Goal: Find specific page/section: Find specific page/section

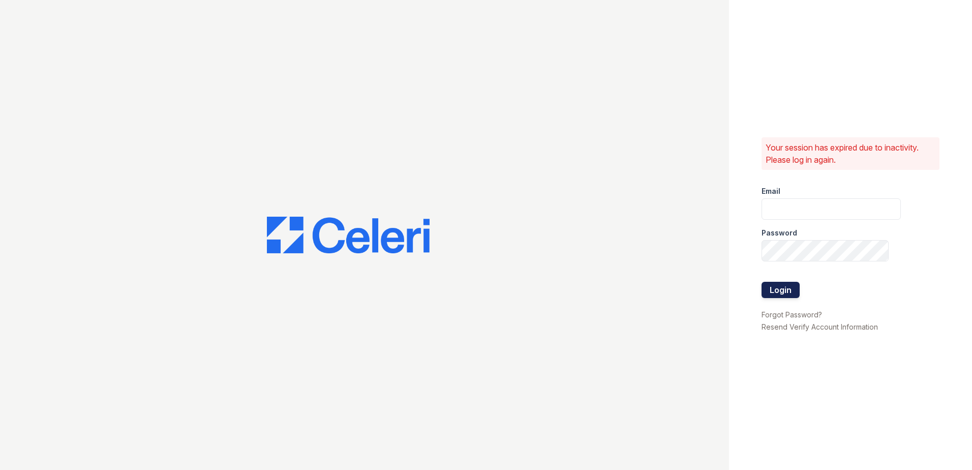
type input "RCaruth@trinity-pm.com"
click at [777, 295] on button "Login" at bounding box center [781, 290] width 38 height 16
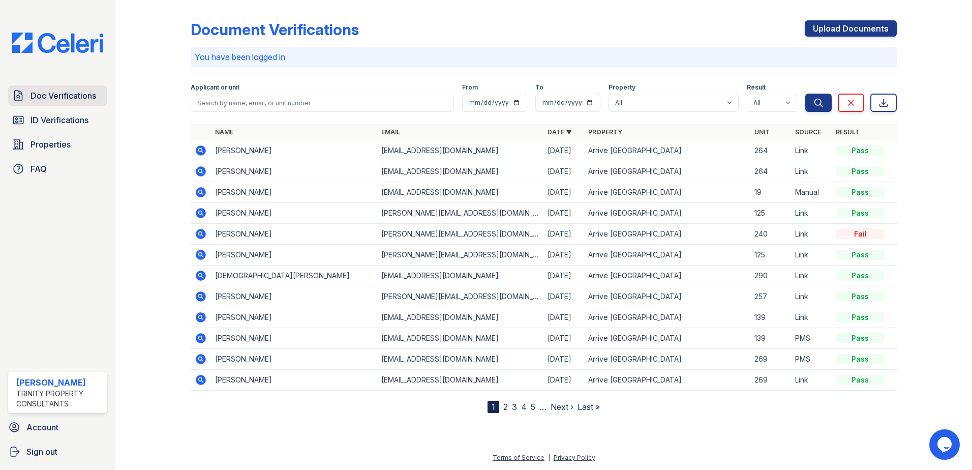
click at [52, 99] on span "Doc Verifications" at bounding box center [64, 95] width 66 height 12
